Goal: Task Accomplishment & Management: Complete application form

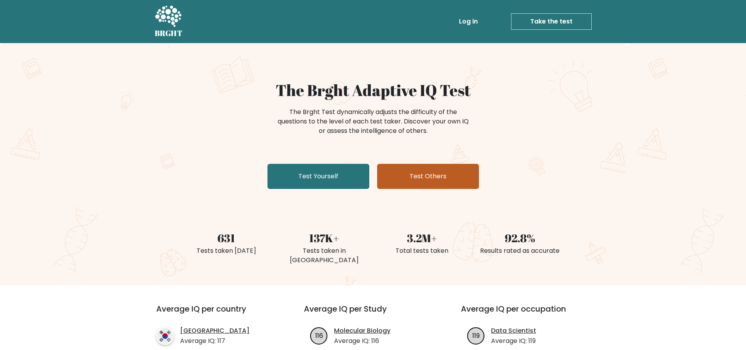
click at [416, 182] on link "Test Others" at bounding box center [428, 176] width 102 height 25
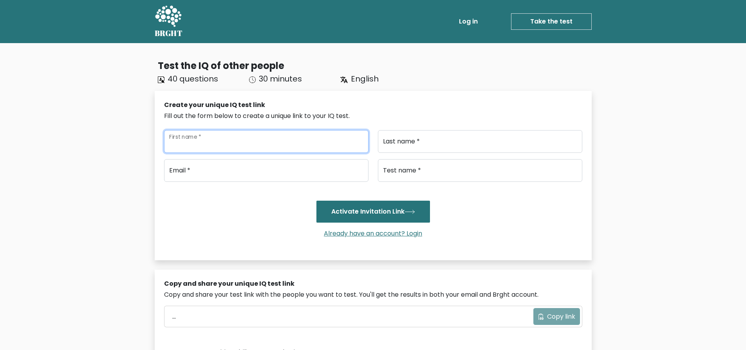
click at [269, 141] on input "First name *" at bounding box center [266, 141] width 204 height 23
click at [363, 108] on div "Create your unique IQ test link" at bounding box center [373, 104] width 418 height 9
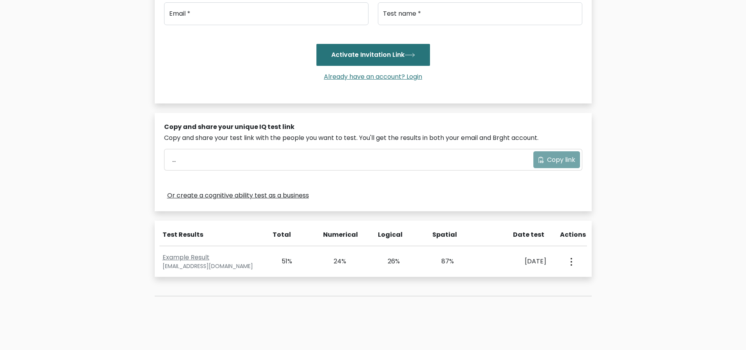
scroll to position [39, 0]
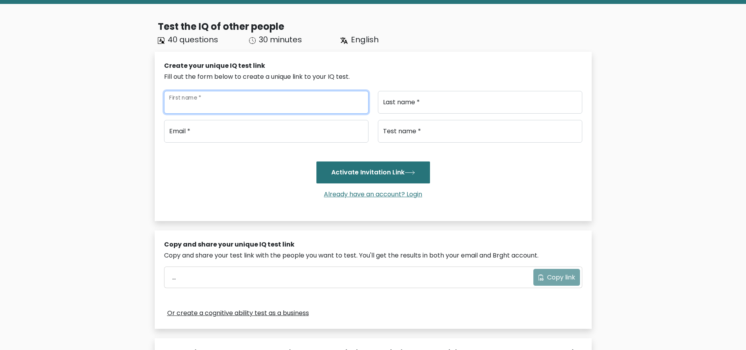
click at [207, 105] on input "First name *" at bounding box center [266, 102] width 204 height 23
type input "[PERSON_NAME]"
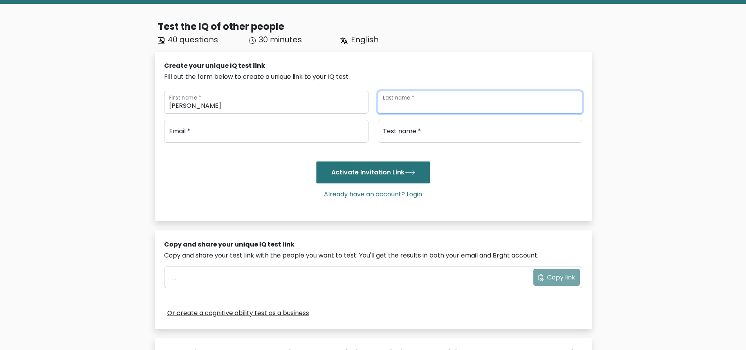
click at [421, 104] on input "Last name *" at bounding box center [480, 102] width 204 height 23
type input "[PERSON_NAME]"
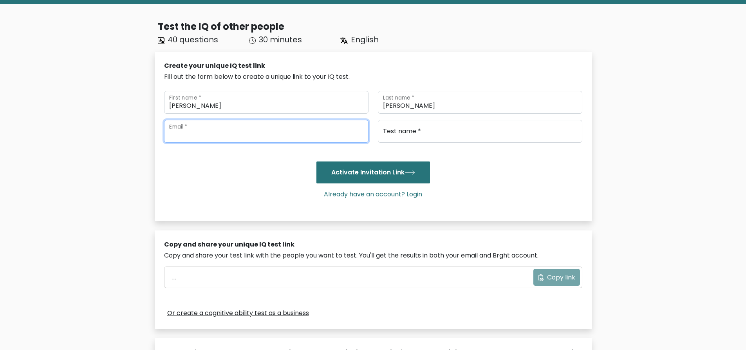
click at [291, 128] on input "email" at bounding box center [266, 131] width 204 height 23
type input "[EMAIL_ADDRESS][DOMAIN_NAME]"
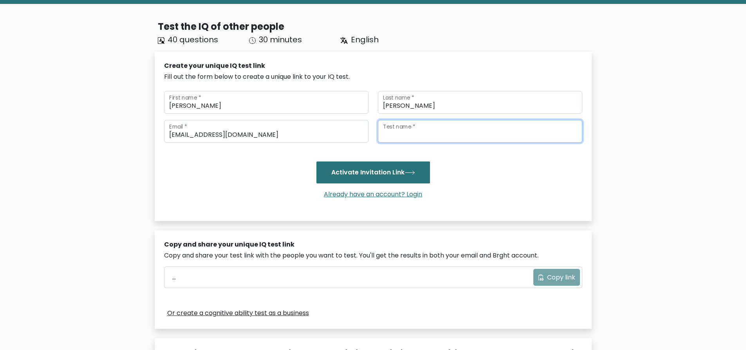
click at [455, 135] on input "Test name *" at bounding box center [480, 131] width 204 height 23
type input "!"
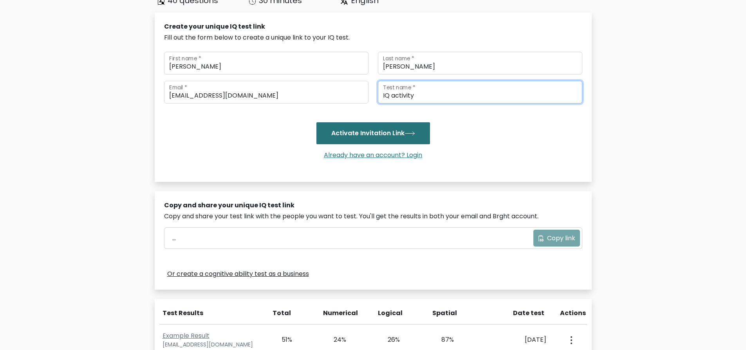
scroll to position [0, 0]
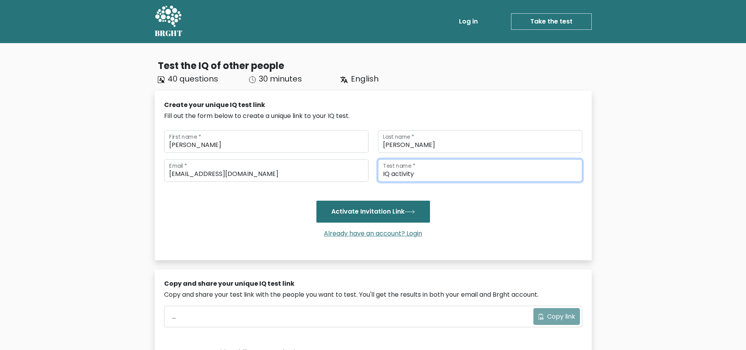
type input "IQ activity"
click at [195, 81] on span "40 questions" at bounding box center [193, 78] width 51 height 11
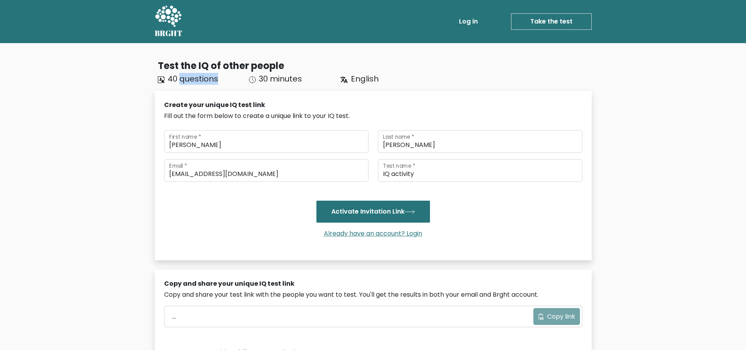
click at [195, 81] on span "40 questions" at bounding box center [193, 78] width 51 height 11
click at [194, 81] on span "40 questions" at bounding box center [193, 78] width 51 height 11
click at [378, 210] on button "Activate Invitation Link" at bounding box center [373, 211] width 114 height 22
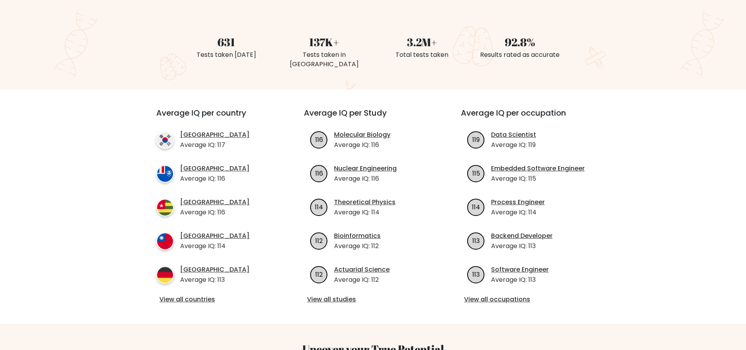
scroll to position [117, 0]
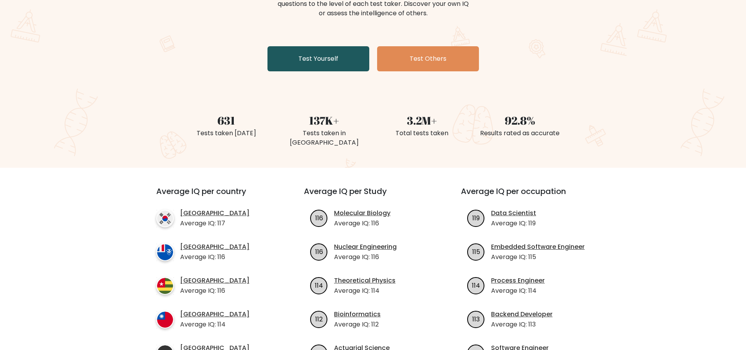
click at [316, 66] on link "Test Yourself" at bounding box center [318, 58] width 102 height 25
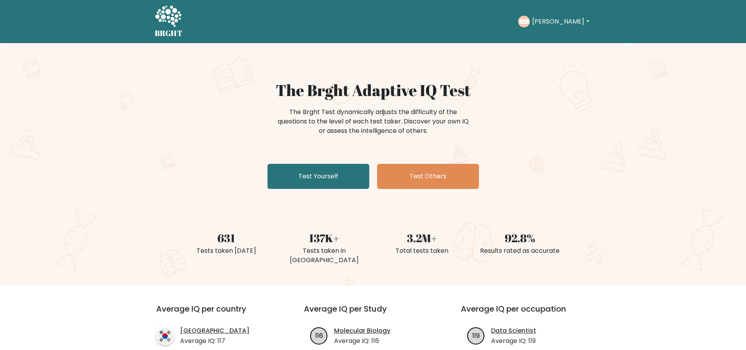
scroll to position [117, 0]
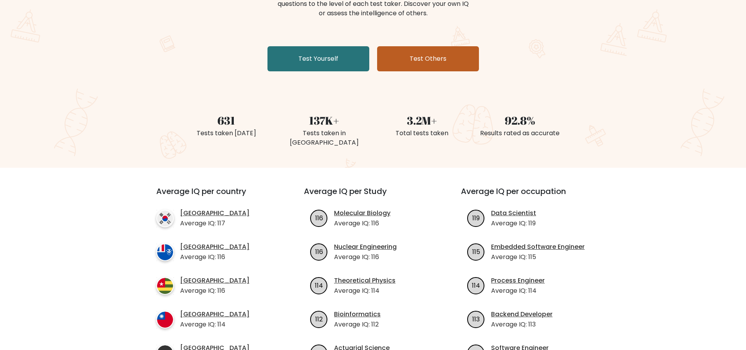
drag, startPoint x: 400, startPoint y: 59, endPoint x: 393, endPoint y: 55, distance: 8.3
click at [400, 59] on link "Test Others" at bounding box center [428, 58] width 102 height 25
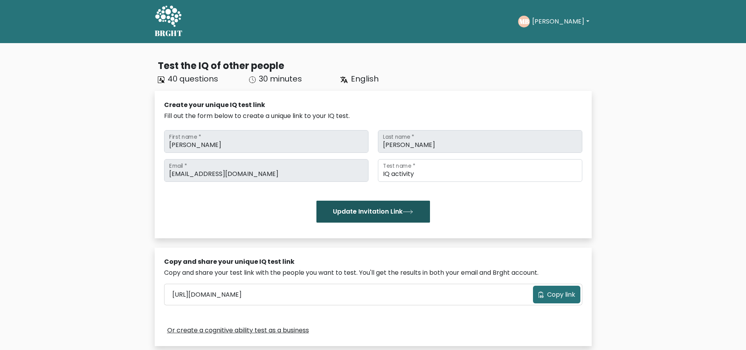
click at [398, 215] on button "Update Invitation Link" at bounding box center [373, 211] width 114 height 22
click at [543, 295] on button "Copy link" at bounding box center [556, 294] width 47 height 18
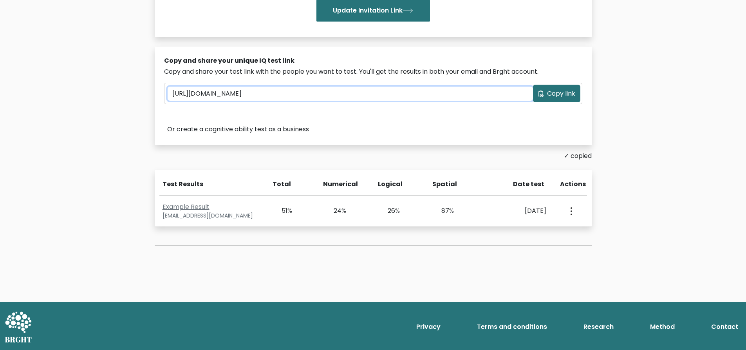
scroll to position [5, 0]
